Goal: Information Seeking & Learning: Learn about a topic

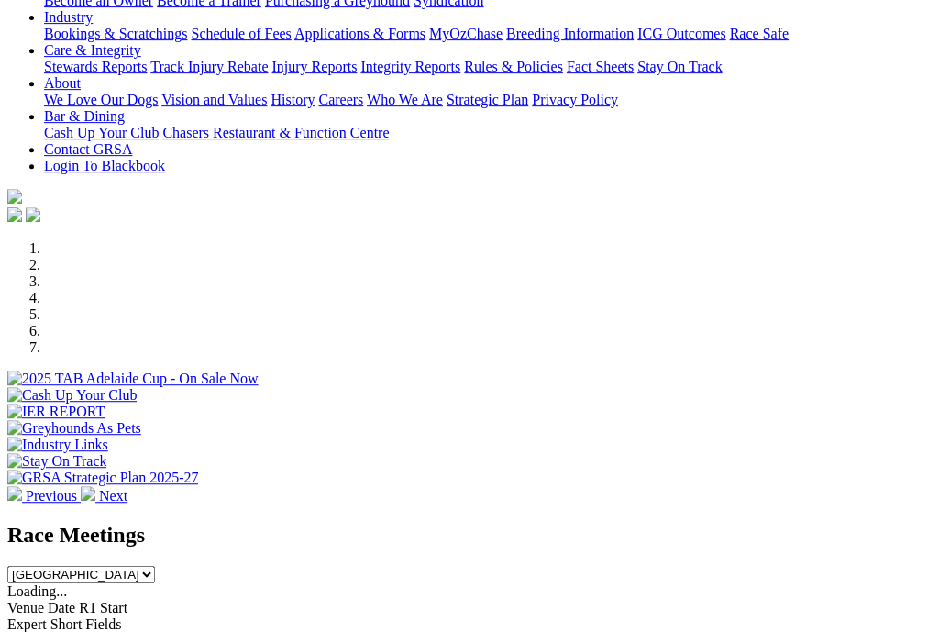
scroll to position [423, 0]
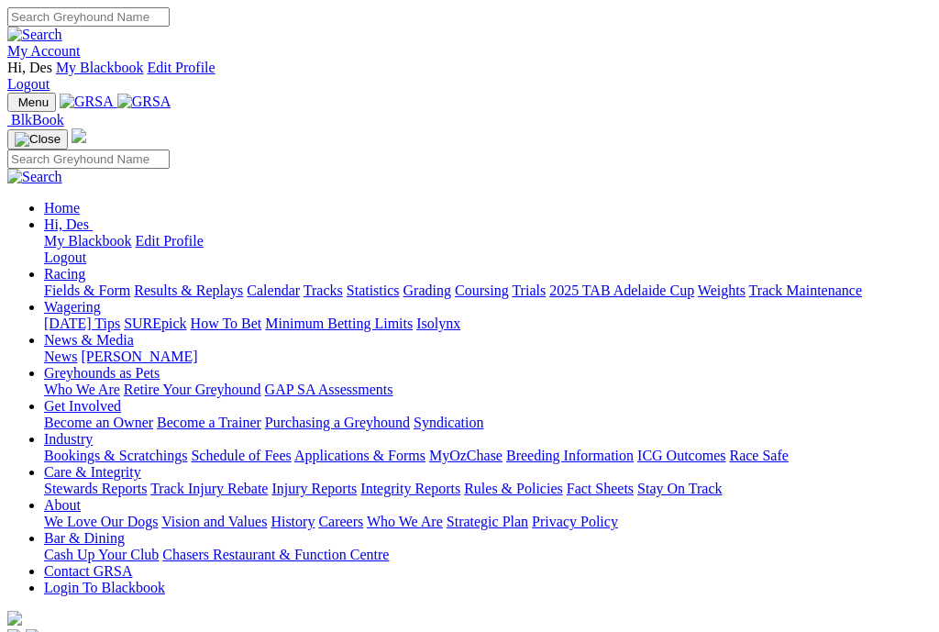
scroll to position [423, 0]
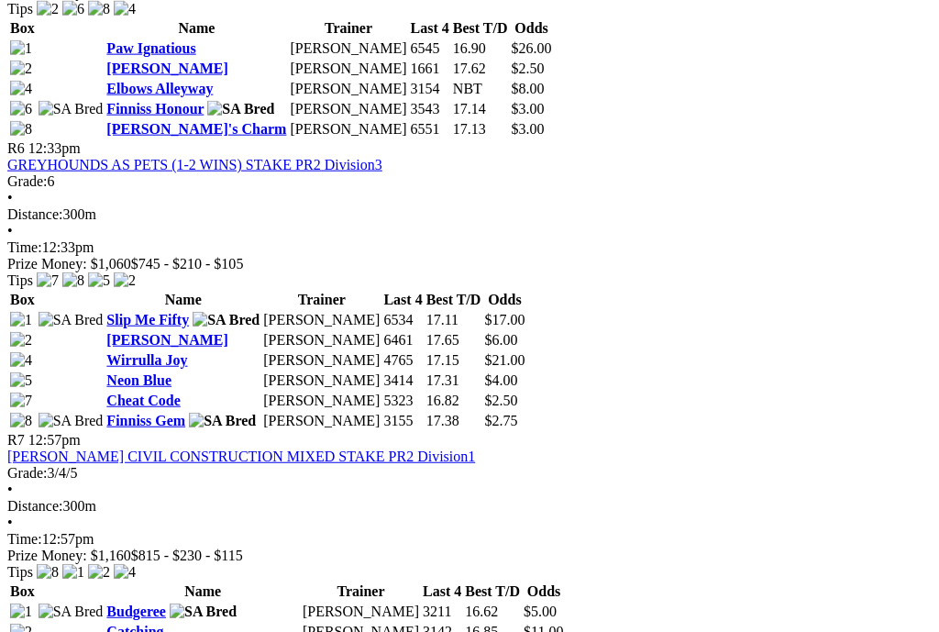
scroll to position [2334, 0]
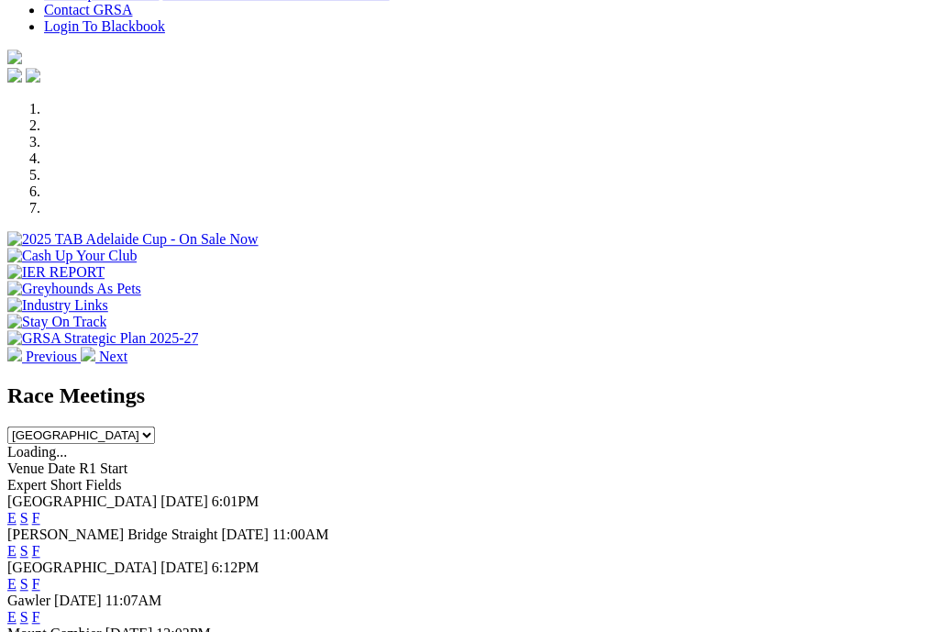
scroll to position [564, 0]
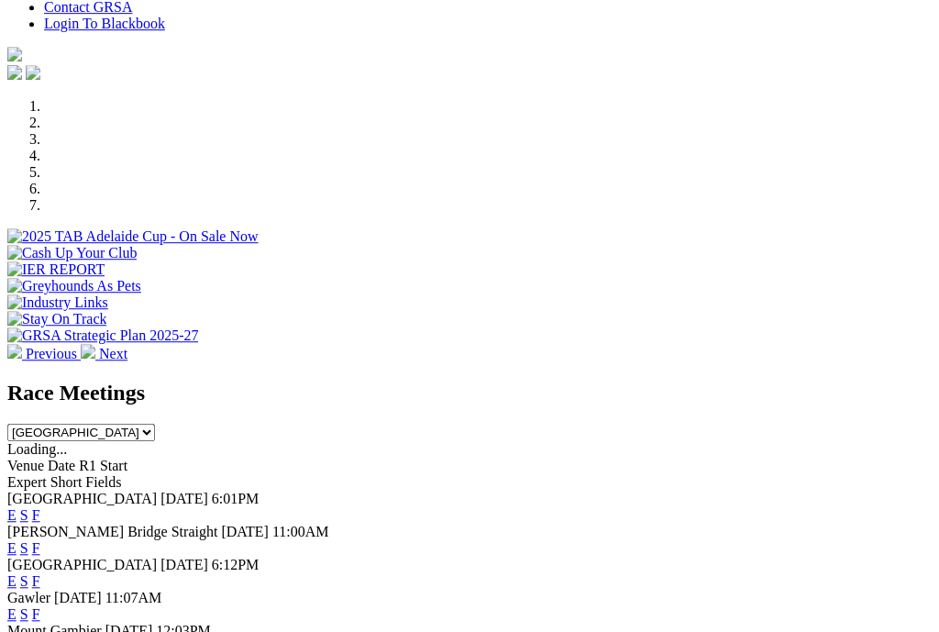
click at [40, 573] on link "F" at bounding box center [36, 581] width 8 height 16
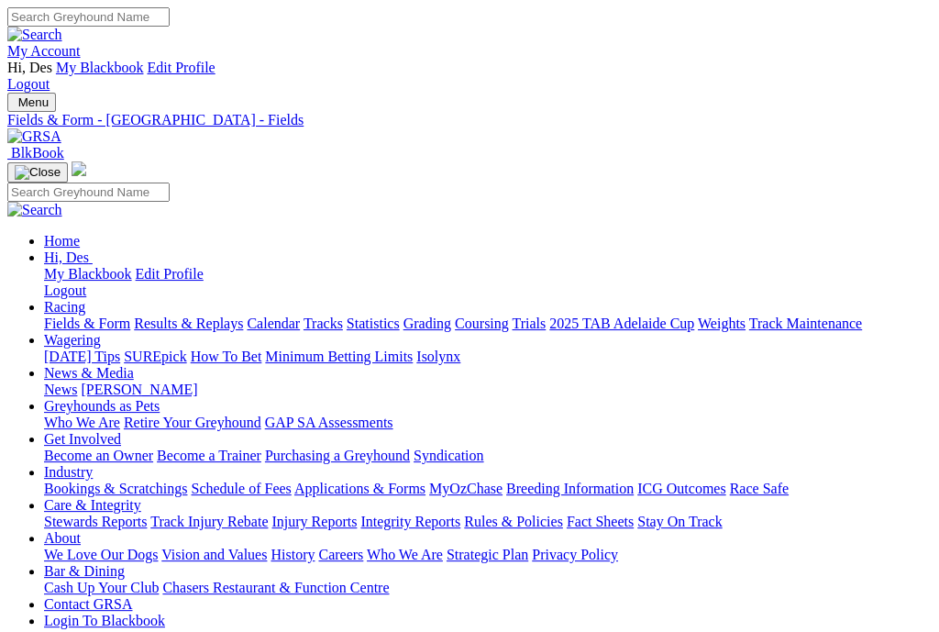
scroll to position [0, 8]
click at [74, 315] on link "Fields & Form" at bounding box center [87, 323] width 86 height 16
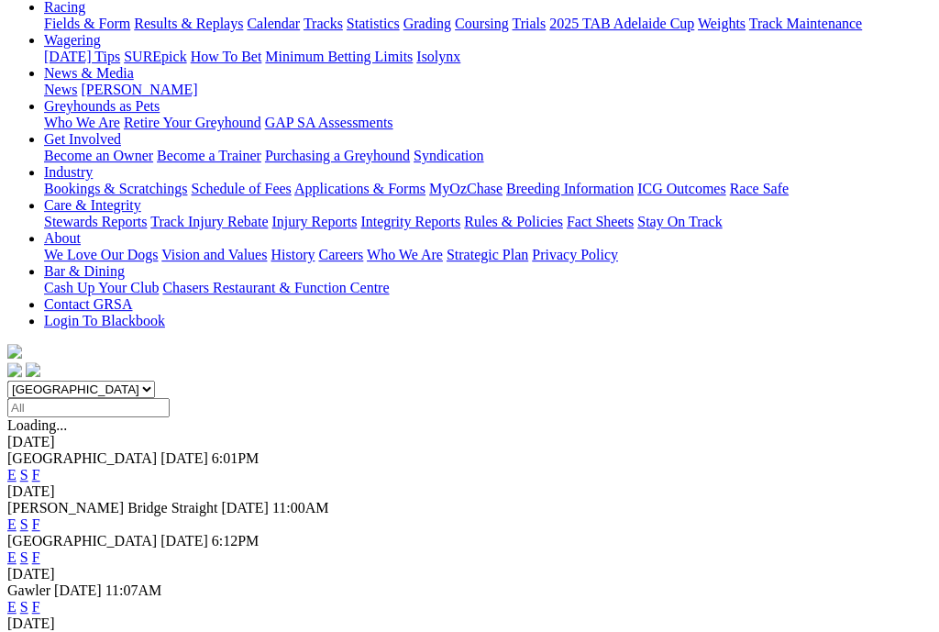
scroll to position [316, 0]
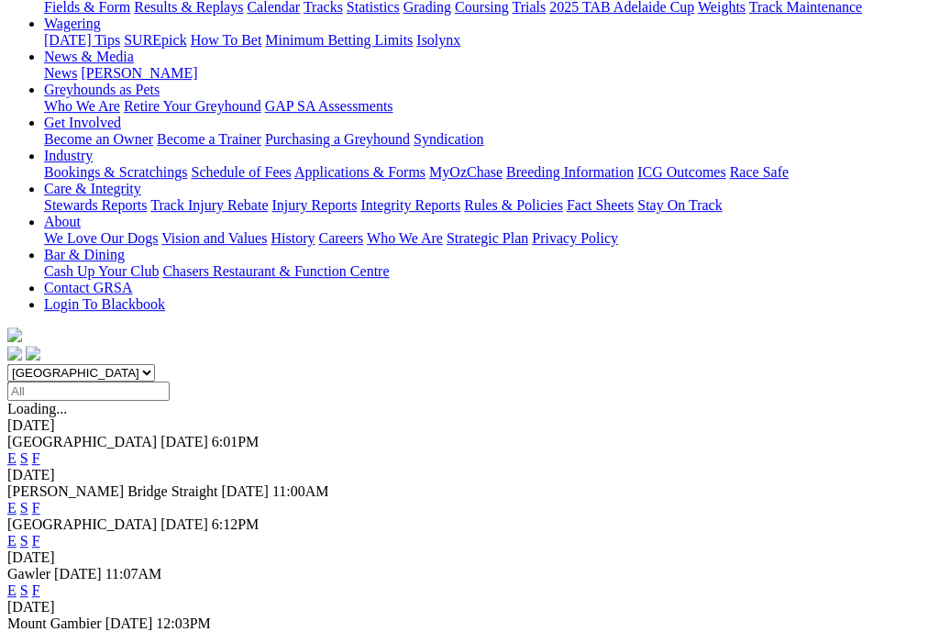
click at [40, 500] on link "F" at bounding box center [36, 508] width 8 height 16
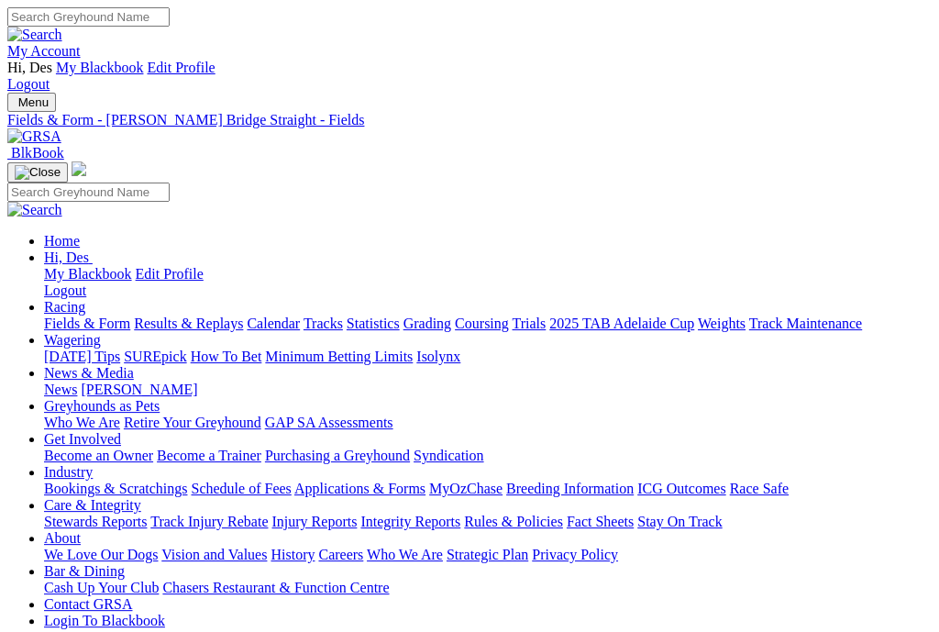
click at [198, 315] on link "Results & Replays" at bounding box center [188, 323] width 109 height 16
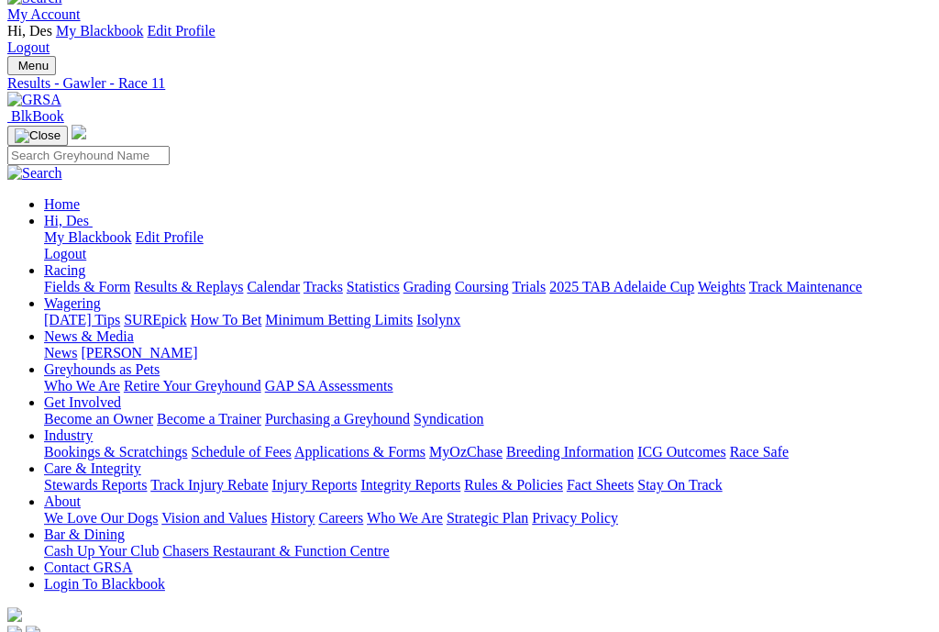
scroll to position [209, 0]
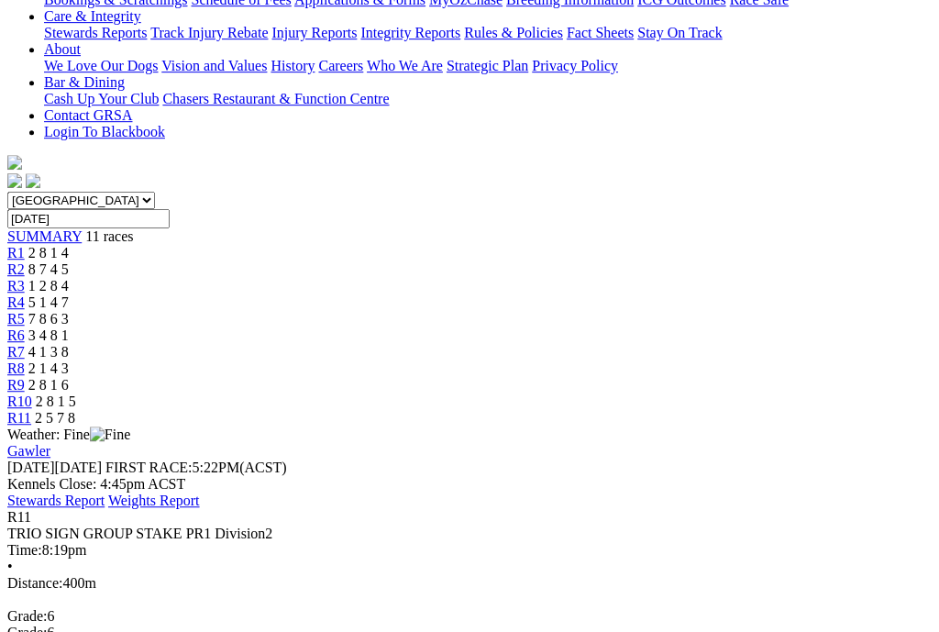
scroll to position [0, 0]
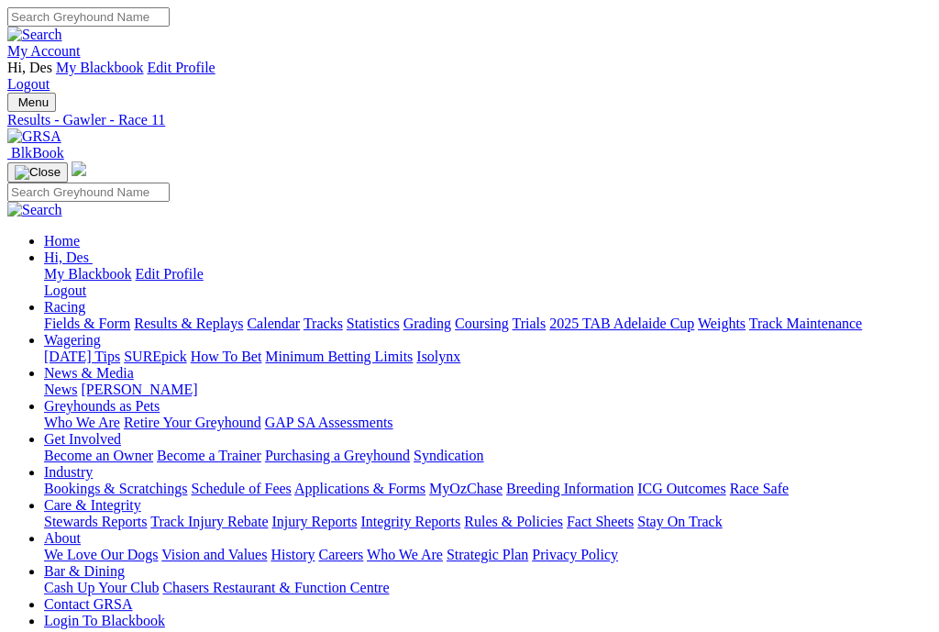
click at [81, 315] on link "Fields & Form" at bounding box center [87, 323] width 86 height 16
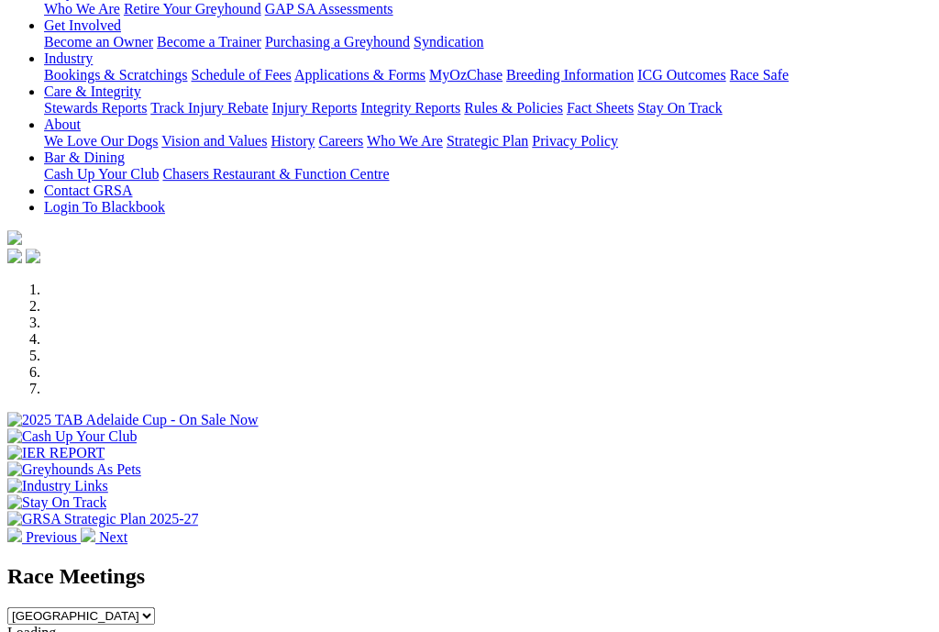
scroll to position [403, 0]
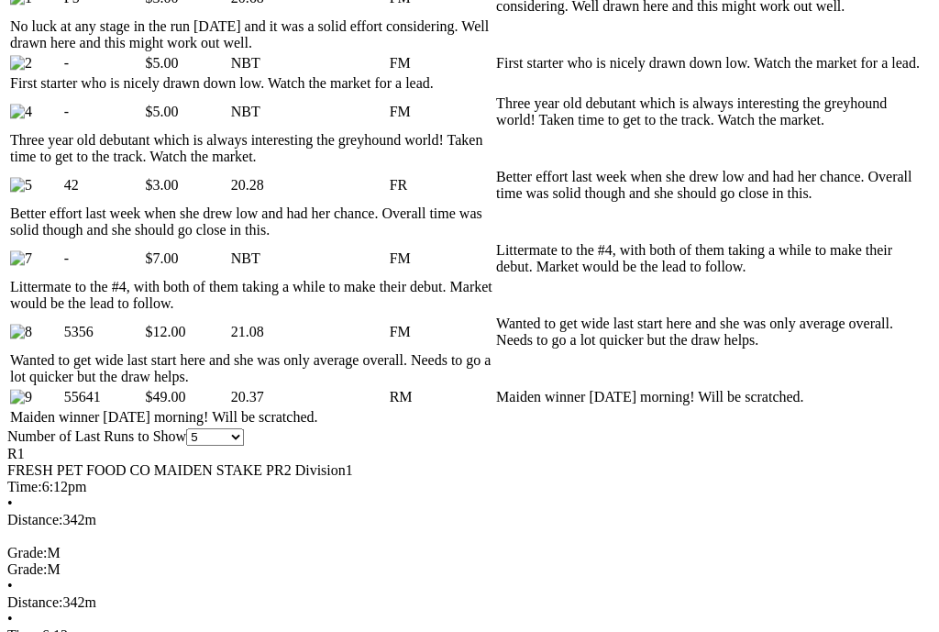
scroll to position [1085, 0]
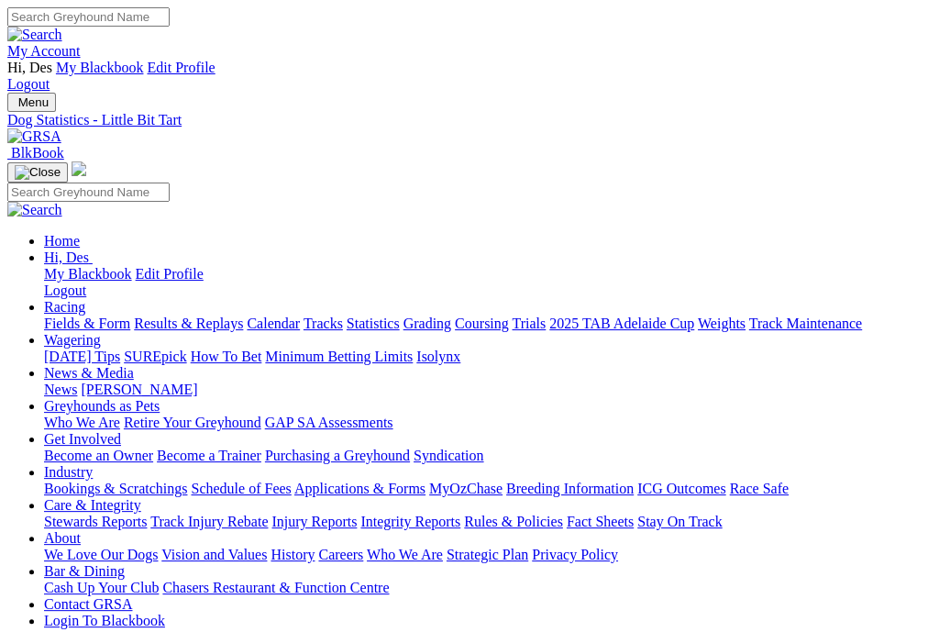
click at [65, 315] on link "Fields & Form" at bounding box center [87, 323] width 86 height 16
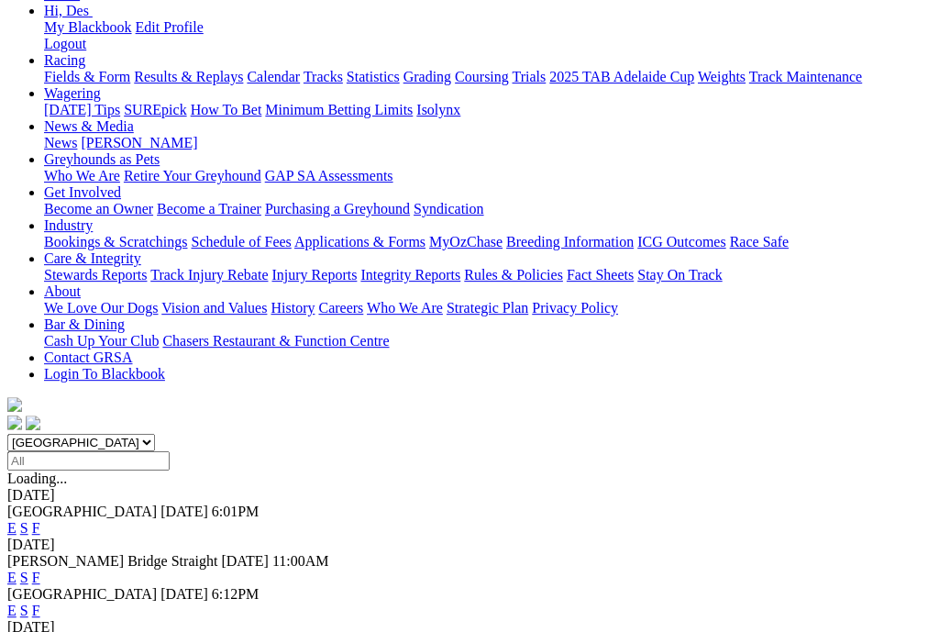
scroll to position [257, 0]
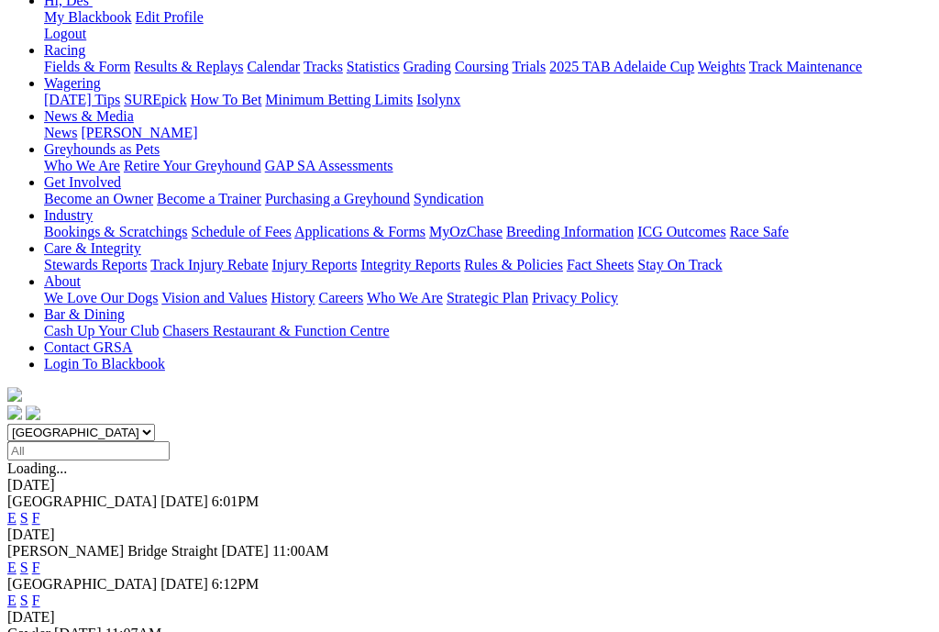
click at [17, 592] on link "E" at bounding box center [11, 600] width 9 height 16
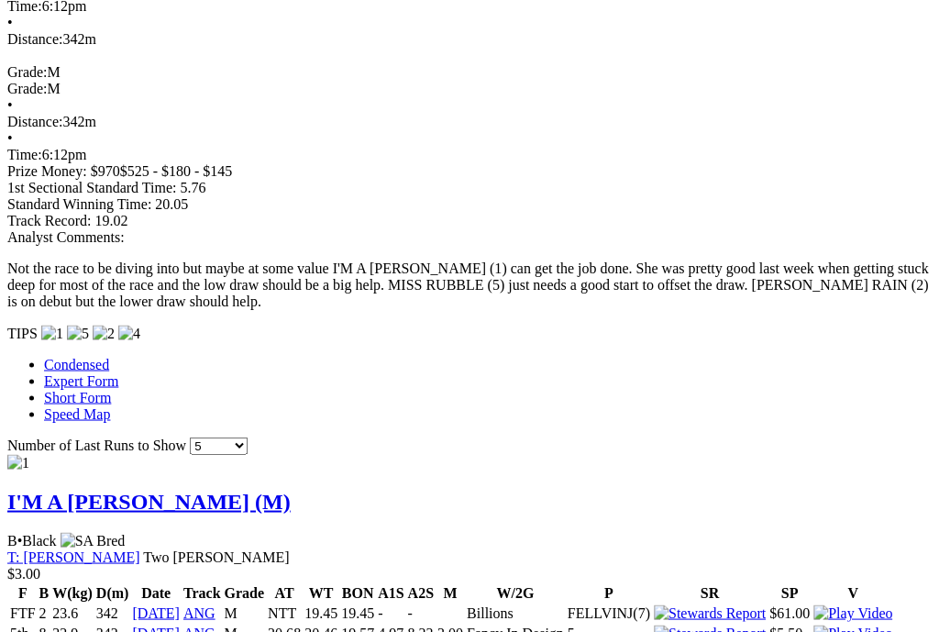
scroll to position [1562, 0]
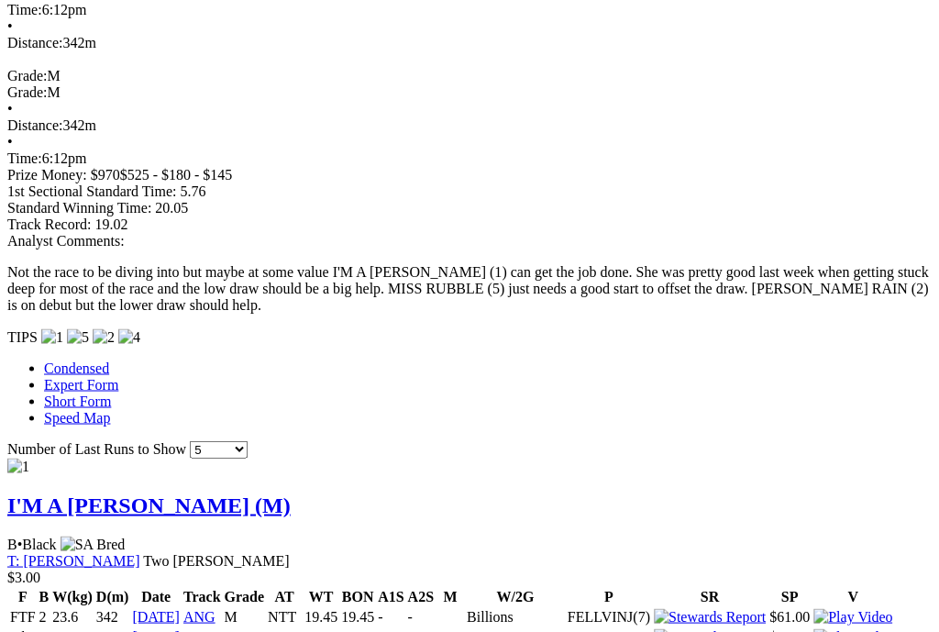
scroll to position [1560, 1]
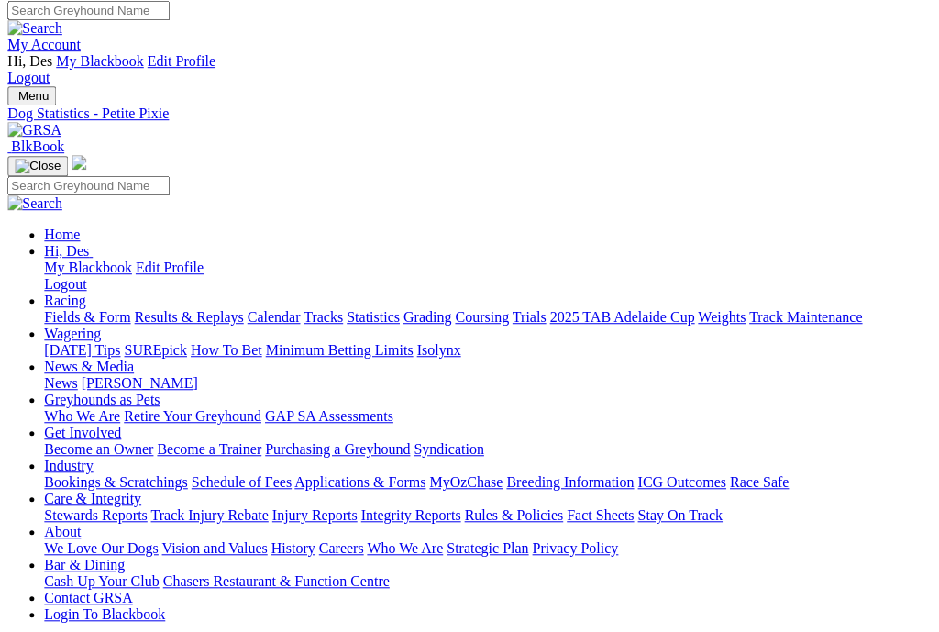
scroll to position [7, 0]
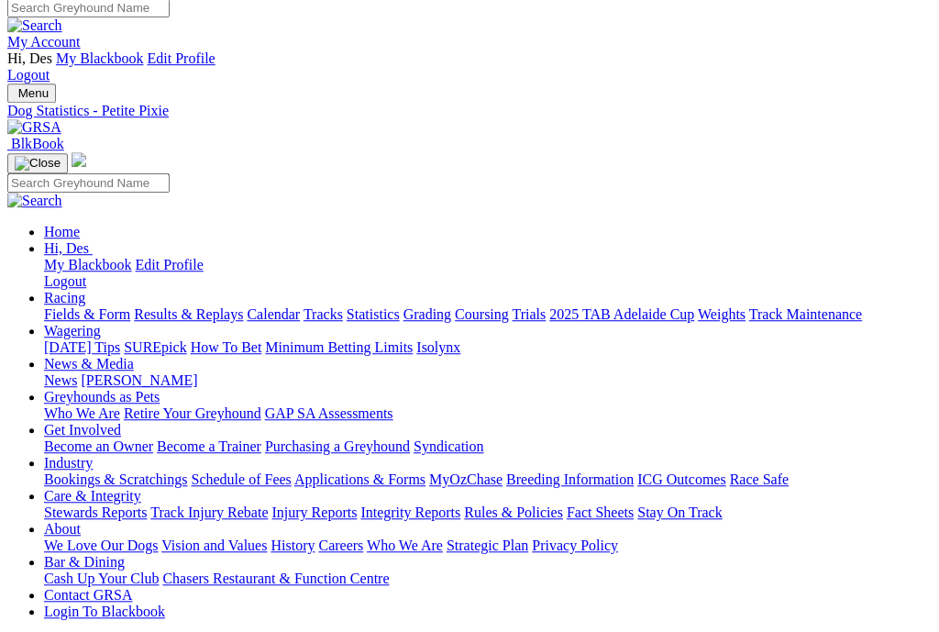
click at [460, 504] on link "Integrity Reports" at bounding box center [410, 512] width 100 height 16
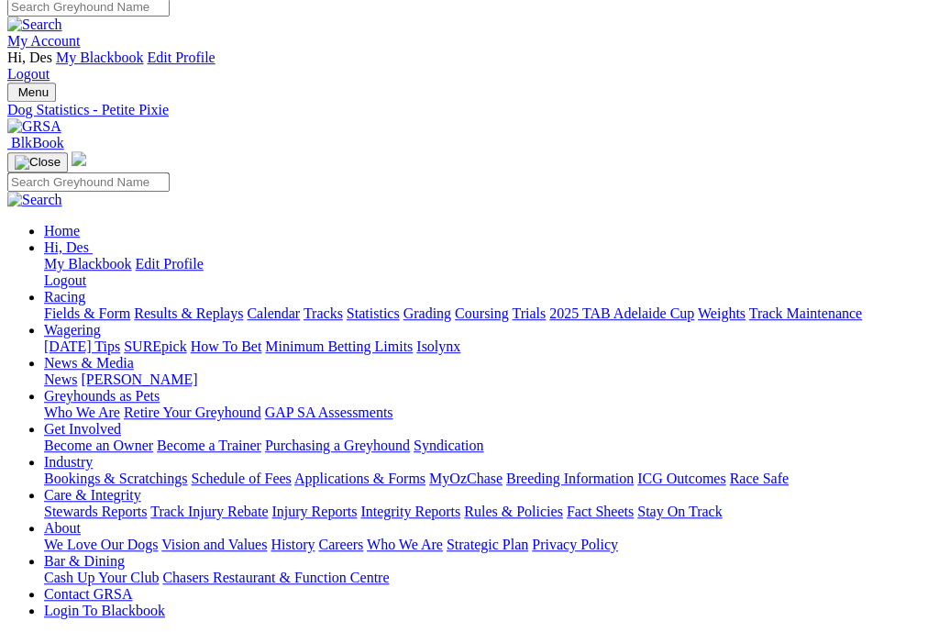
scroll to position [11, 0]
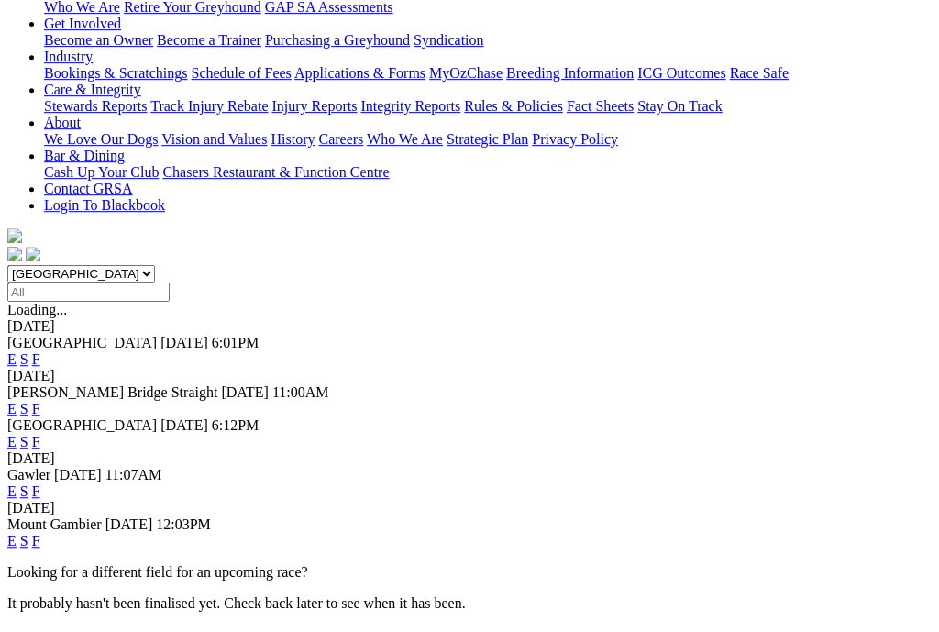
scroll to position [417, 0]
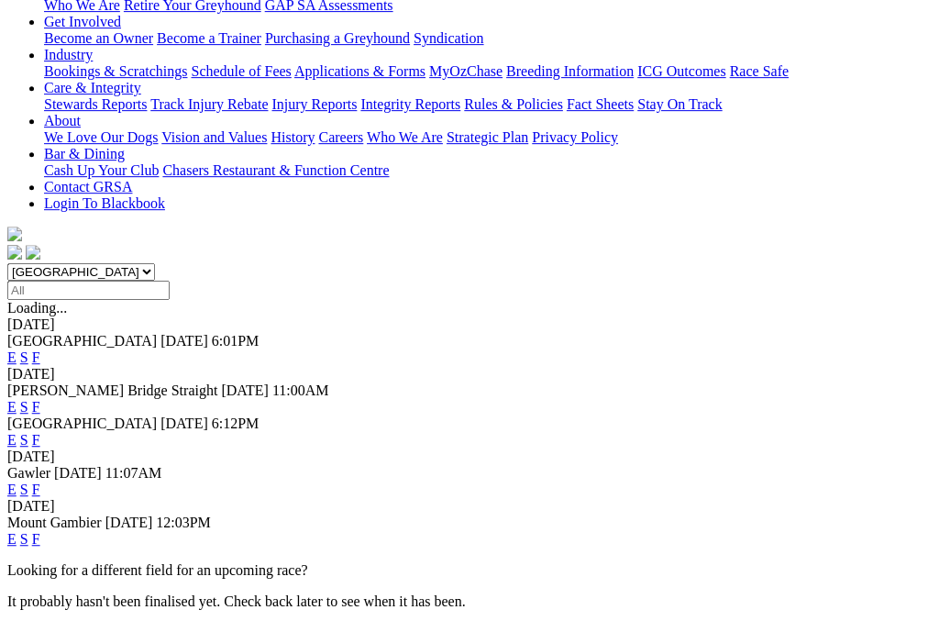
click at [17, 432] on link "E" at bounding box center [11, 440] width 9 height 16
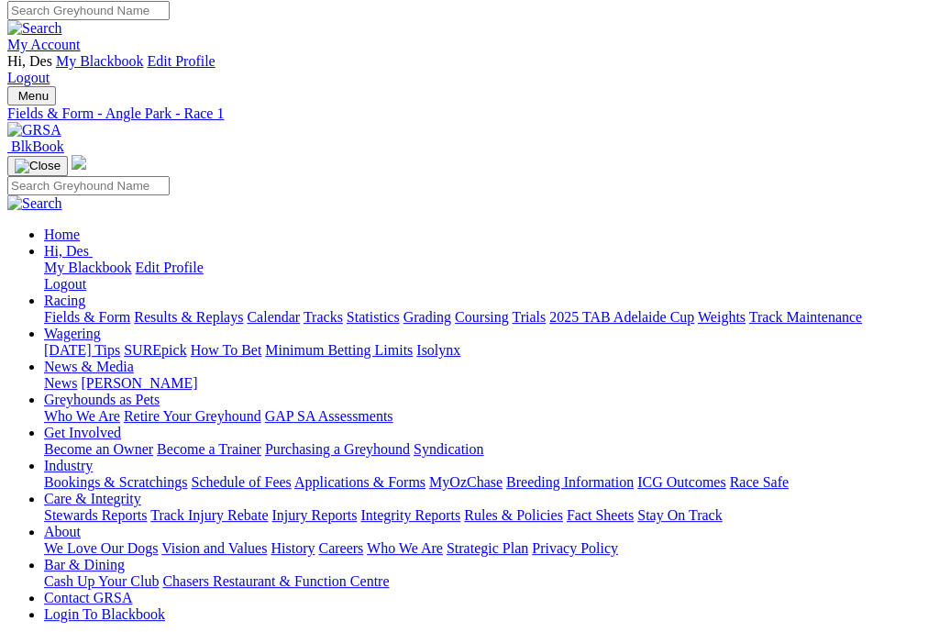
scroll to position [8, 0]
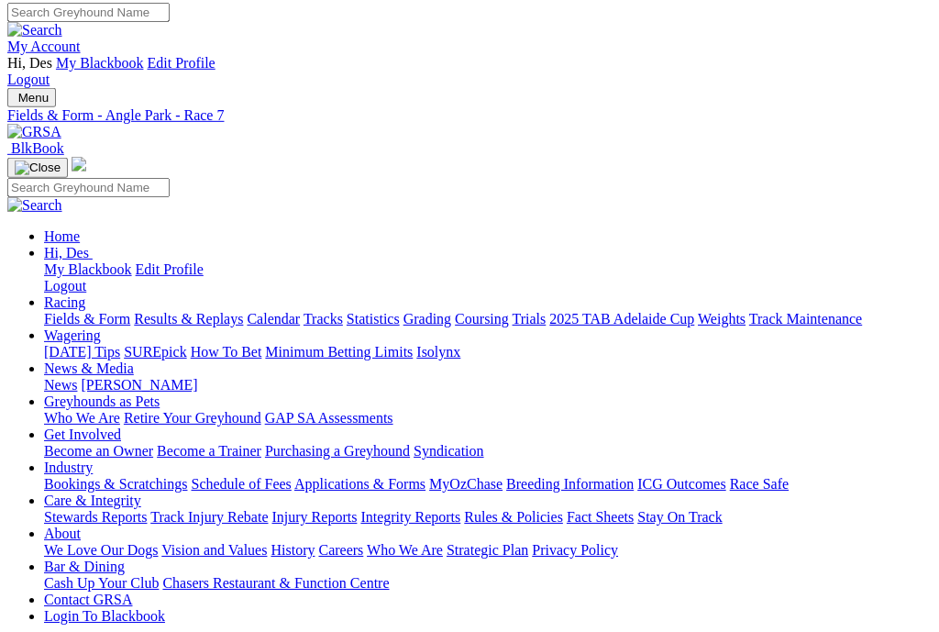
scroll to position [6, 0]
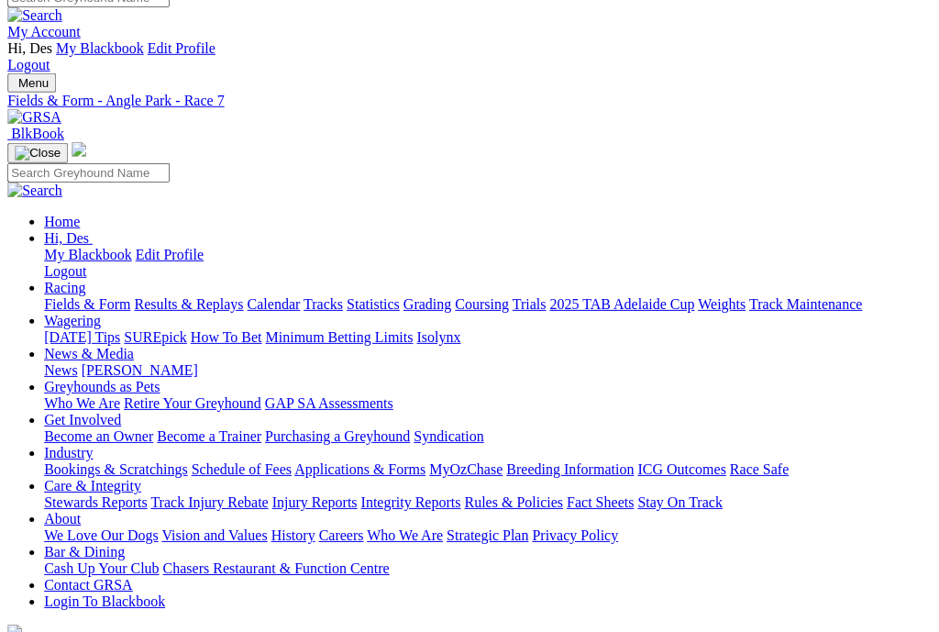
scroll to position [19, 0]
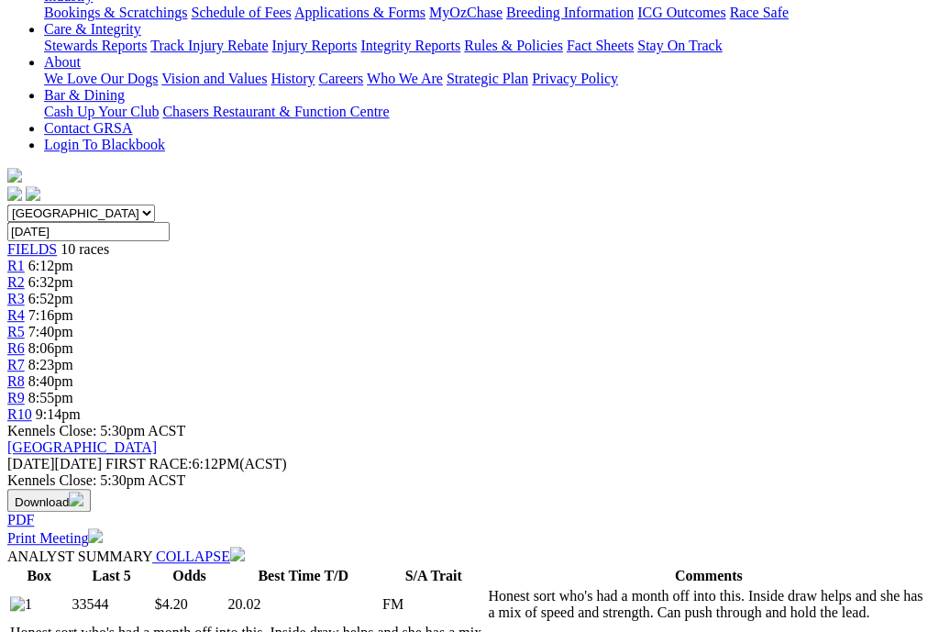
scroll to position [0, 3]
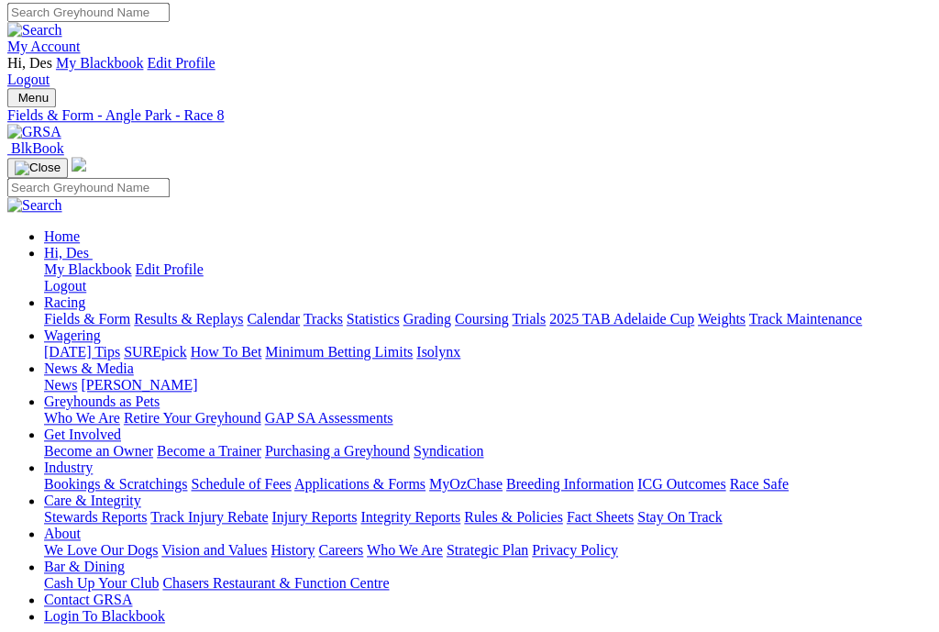
scroll to position [5, 6]
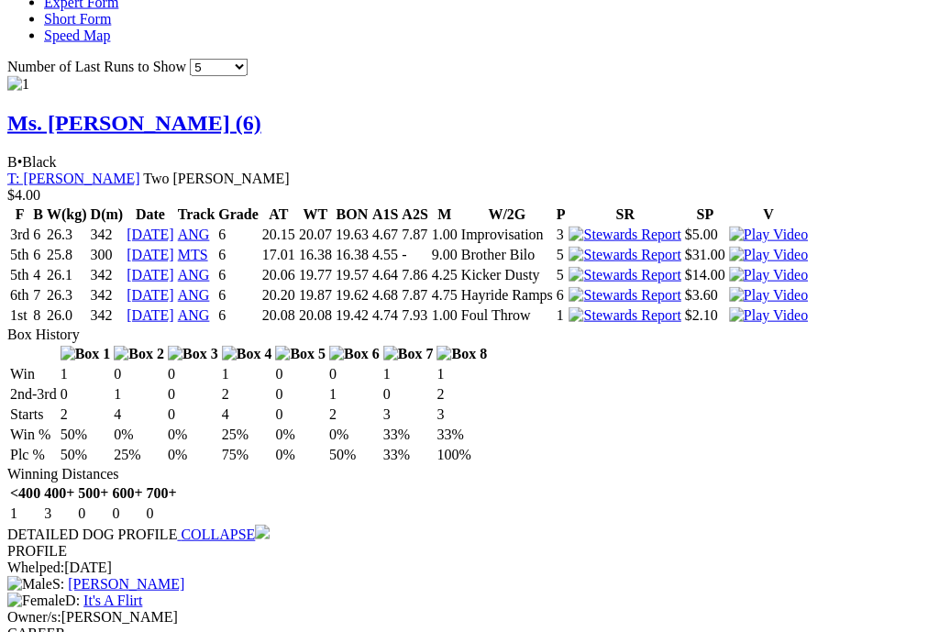
scroll to position [2066, 0]
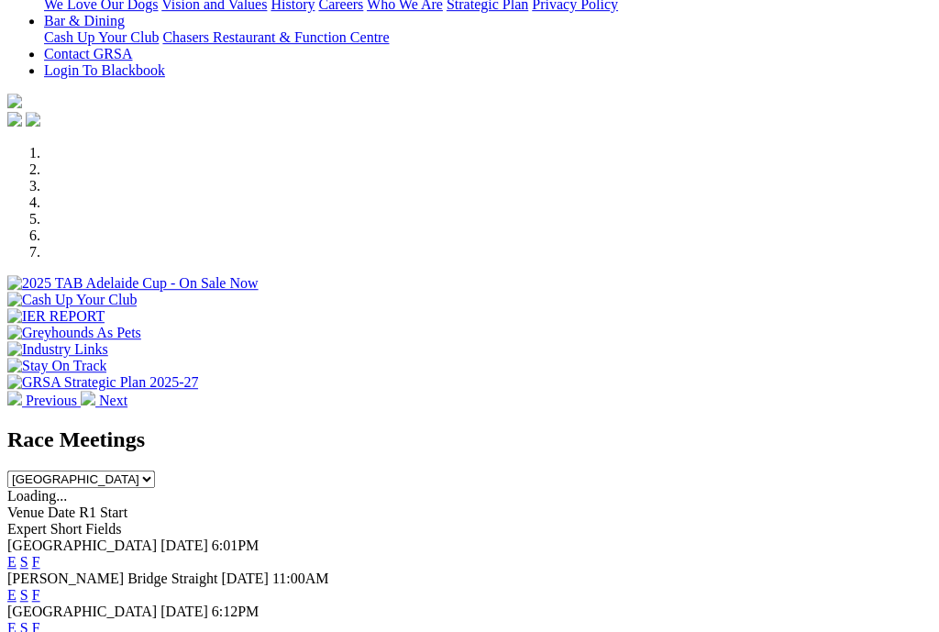
scroll to position [519, 4]
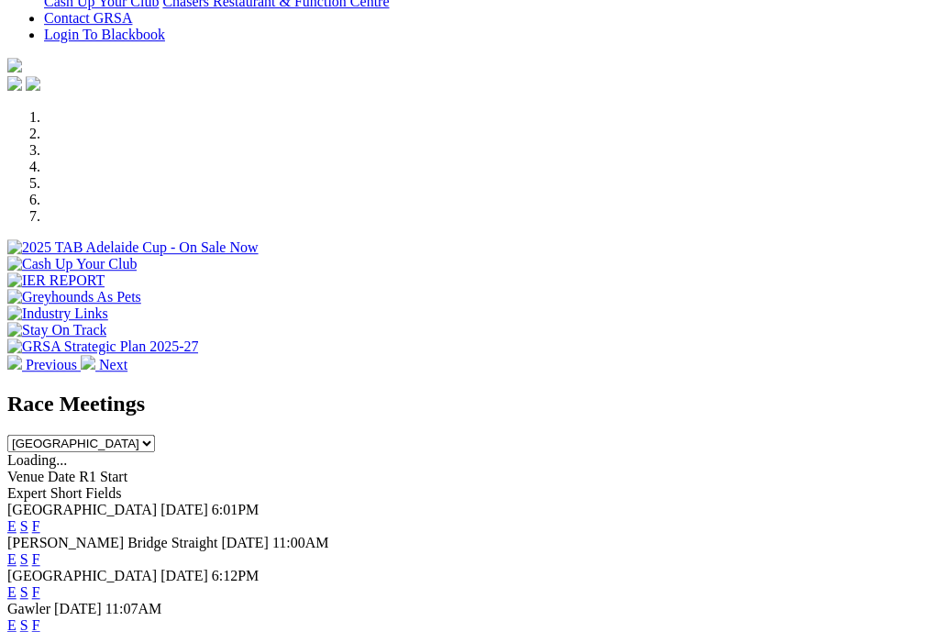
click at [40, 584] on link "F" at bounding box center [36, 592] width 8 height 16
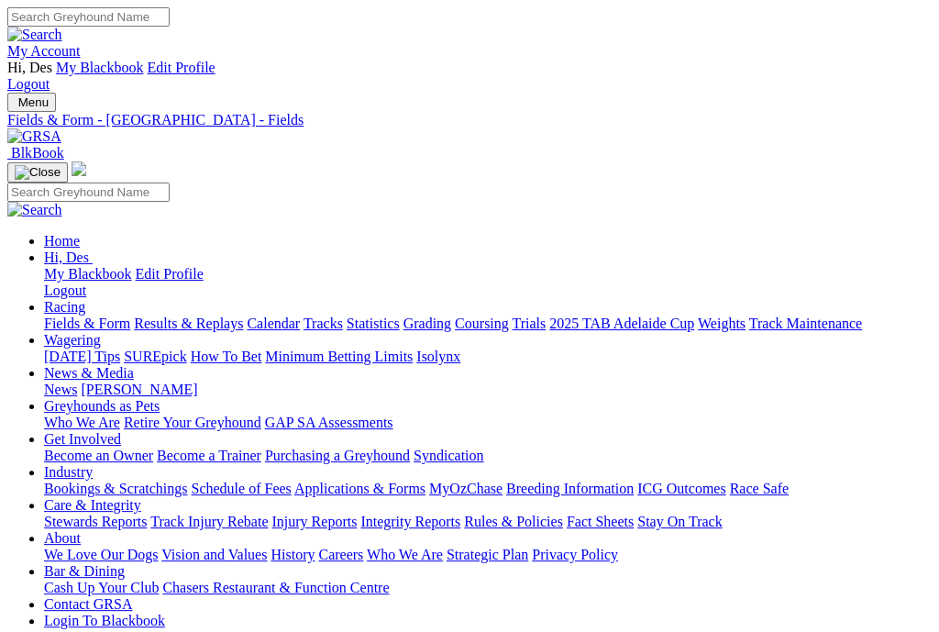
click at [83, 315] on link "Fields & Form" at bounding box center [87, 323] width 86 height 16
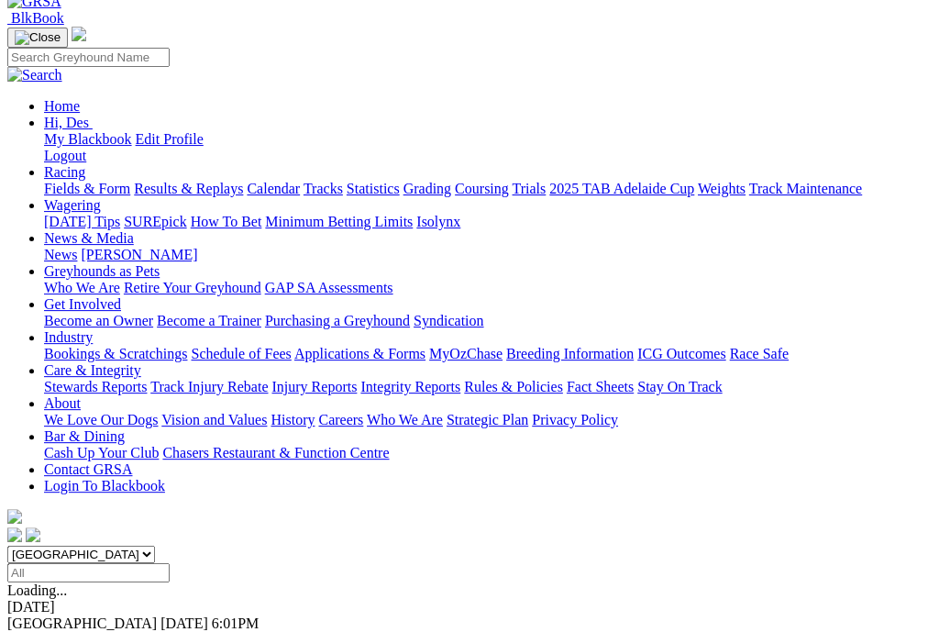
scroll to position [138, 0]
click at [40, 631] on link "F" at bounding box center [36, 640] width 8 height 16
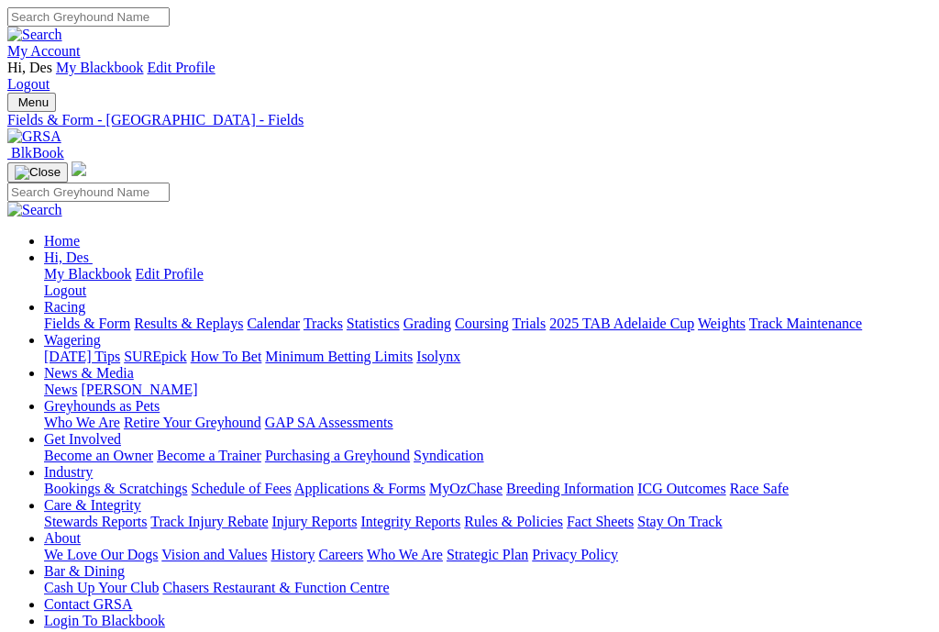
click at [134, 365] on link "News & Media" at bounding box center [89, 373] width 90 height 16
